Goal: Task Accomplishment & Management: Manage account settings

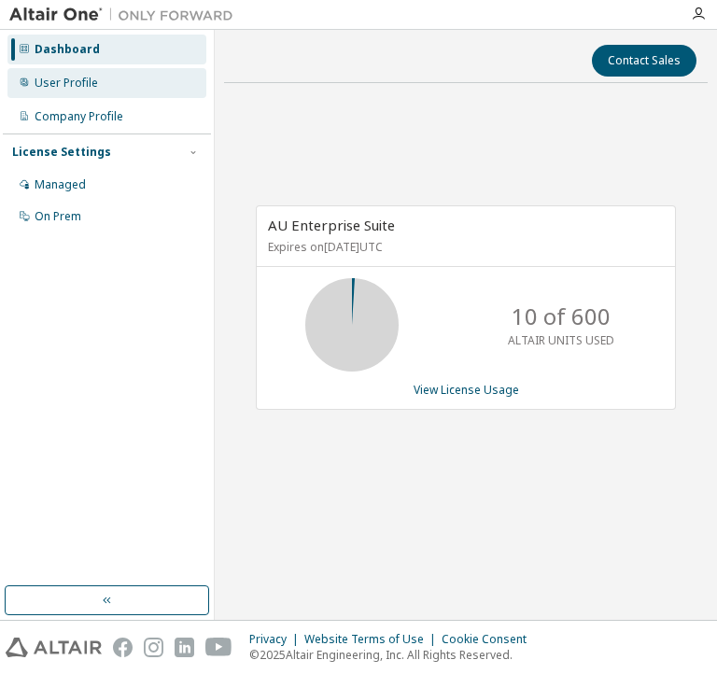
click at [107, 94] on div "User Profile" at bounding box center [106, 83] width 199 height 30
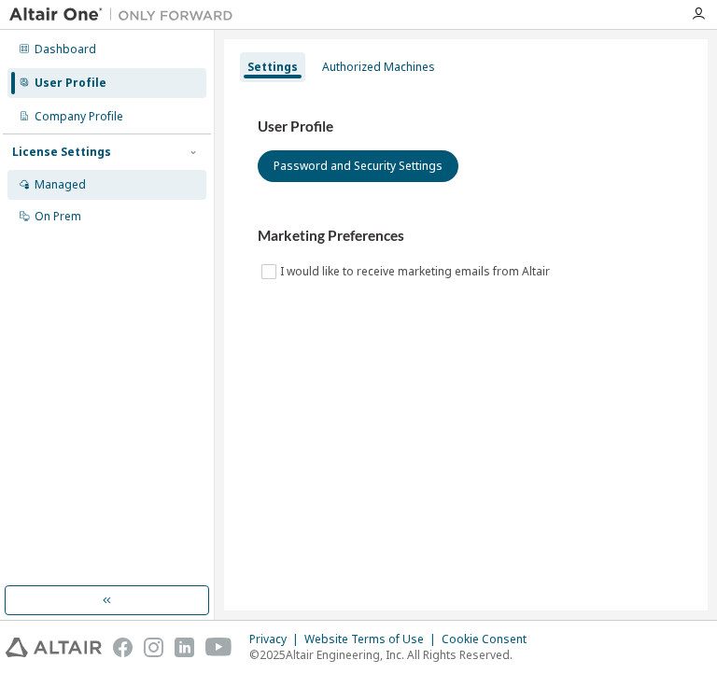
click at [154, 188] on div "Managed" at bounding box center [106, 185] width 199 height 30
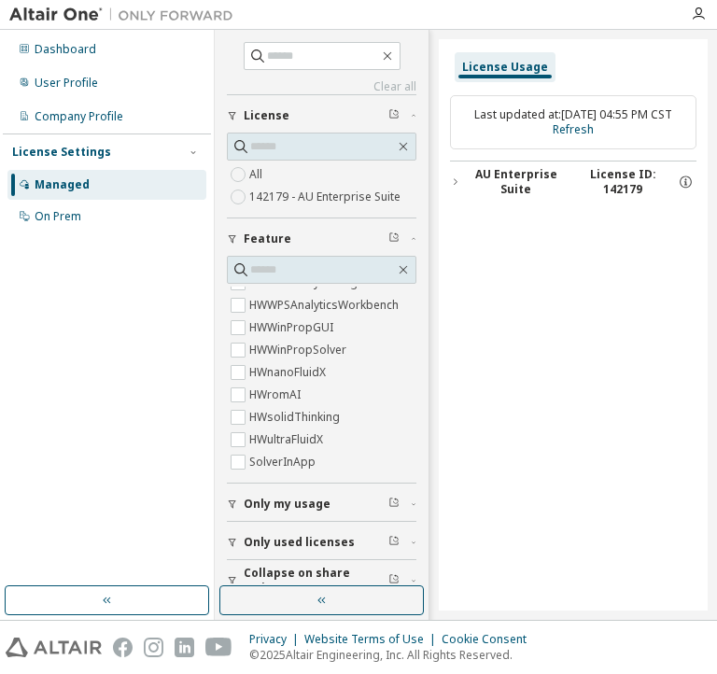
scroll to position [21, 0]
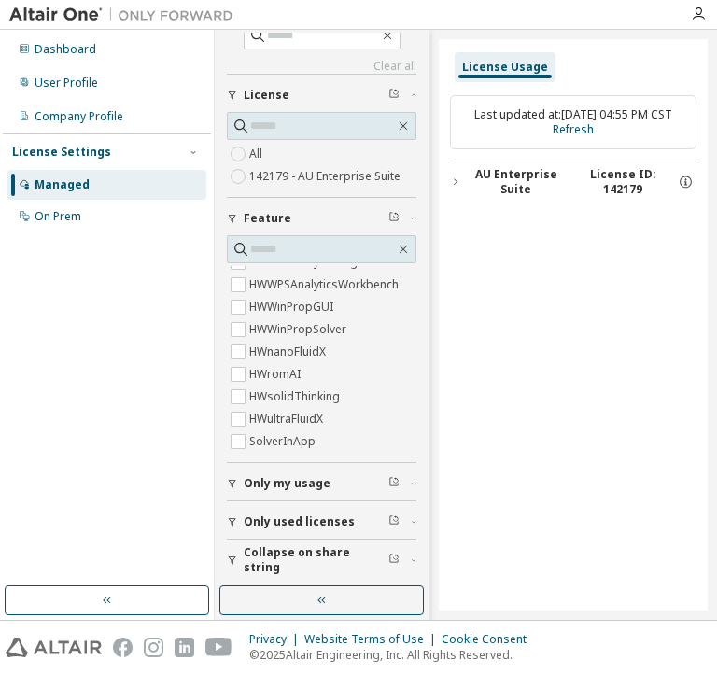
click at [288, 524] on span "Only used licenses" at bounding box center [299, 522] width 111 height 15
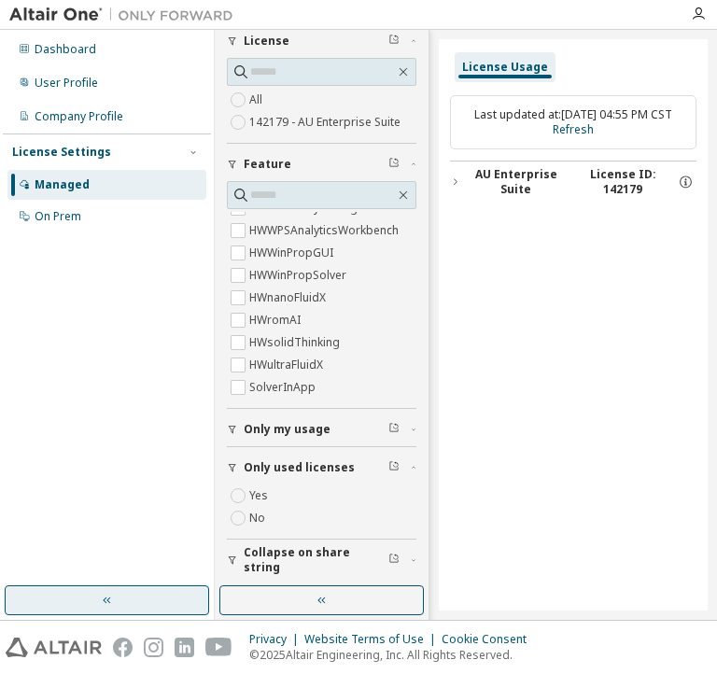
click at [131, 609] on button "button" at bounding box center [107, 601] width 205 height 30
